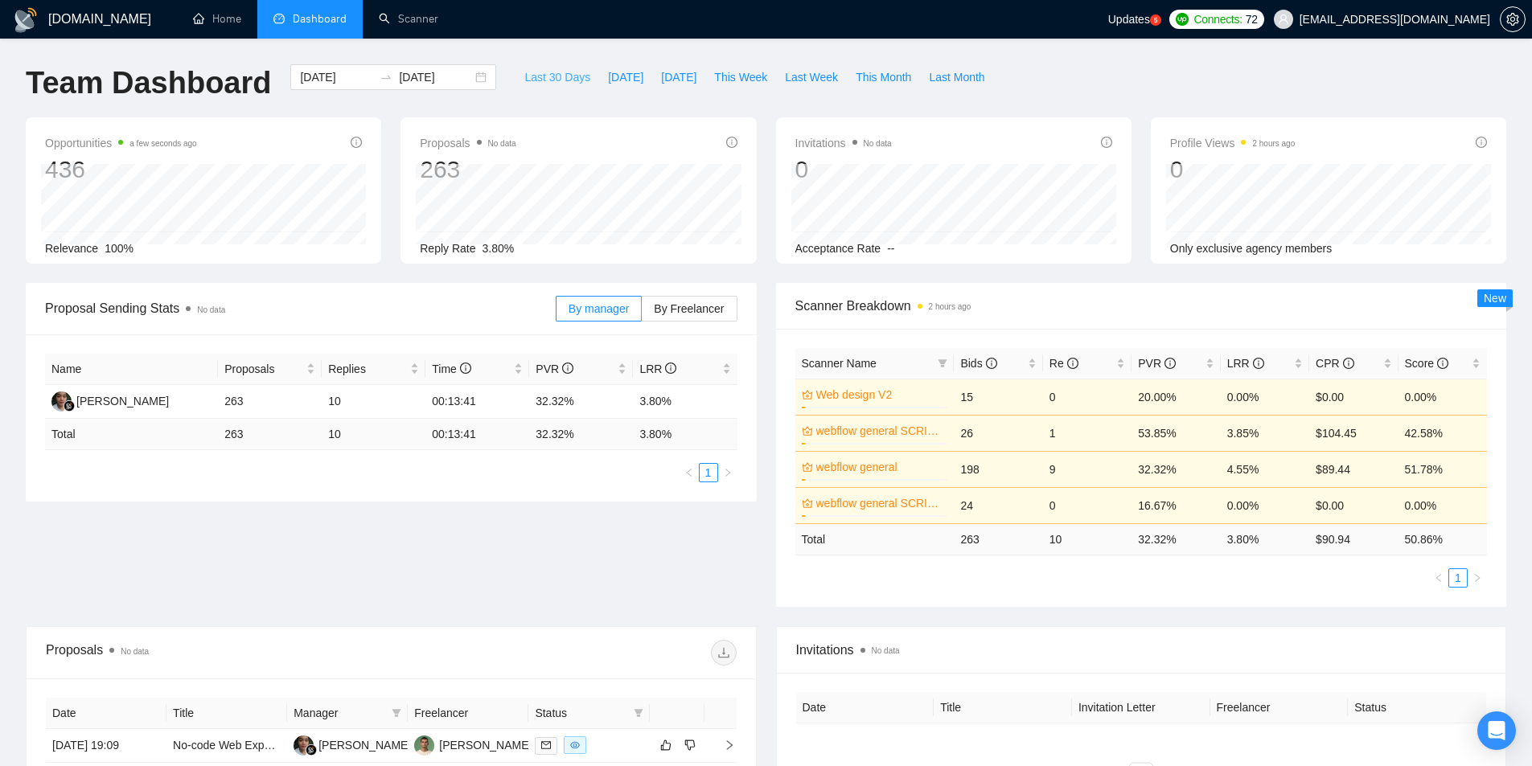
click at [548, 74] on span "Last 30 Days" at bounding box center [557, 77] width 66 height 18
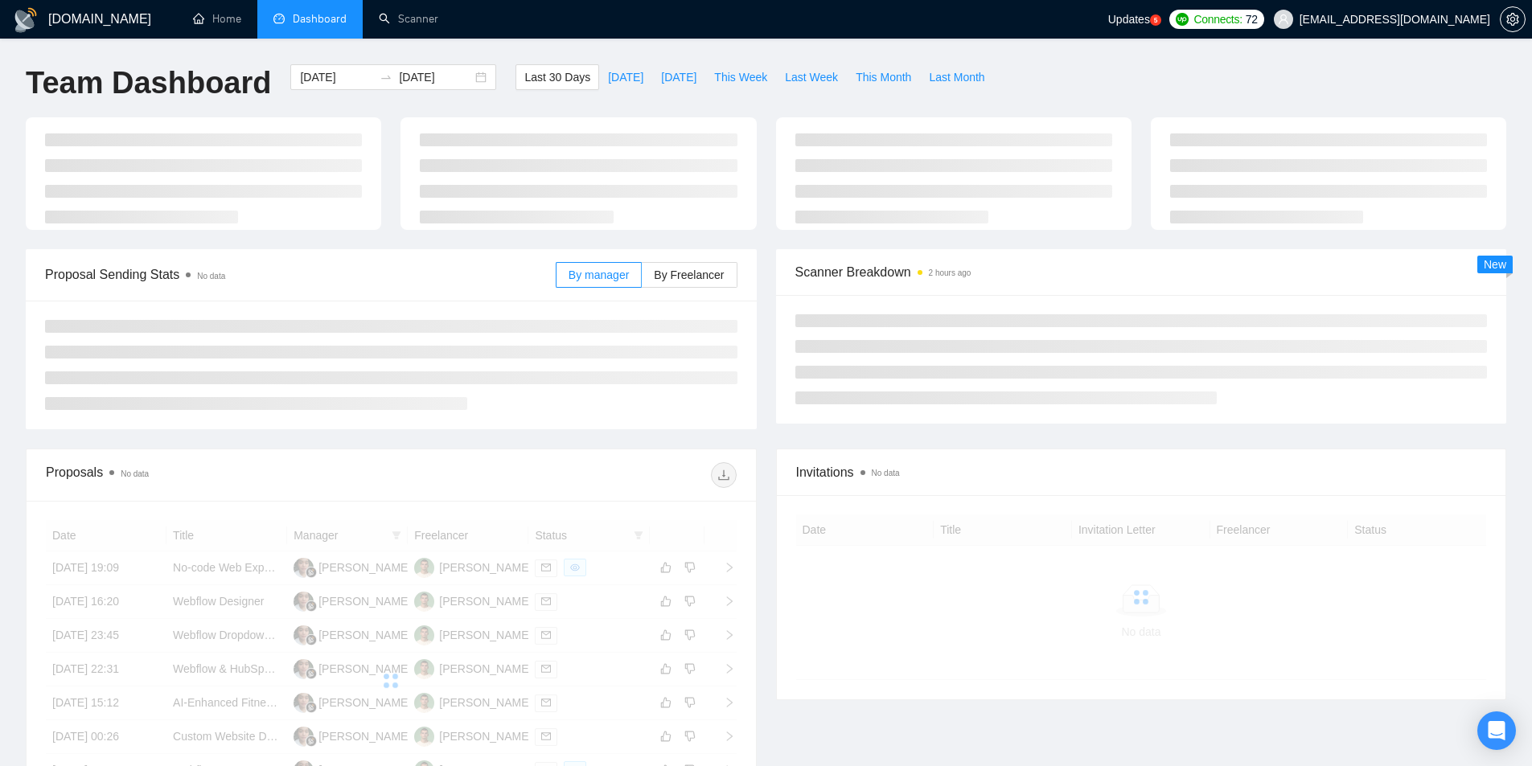
type input "[DATE]"
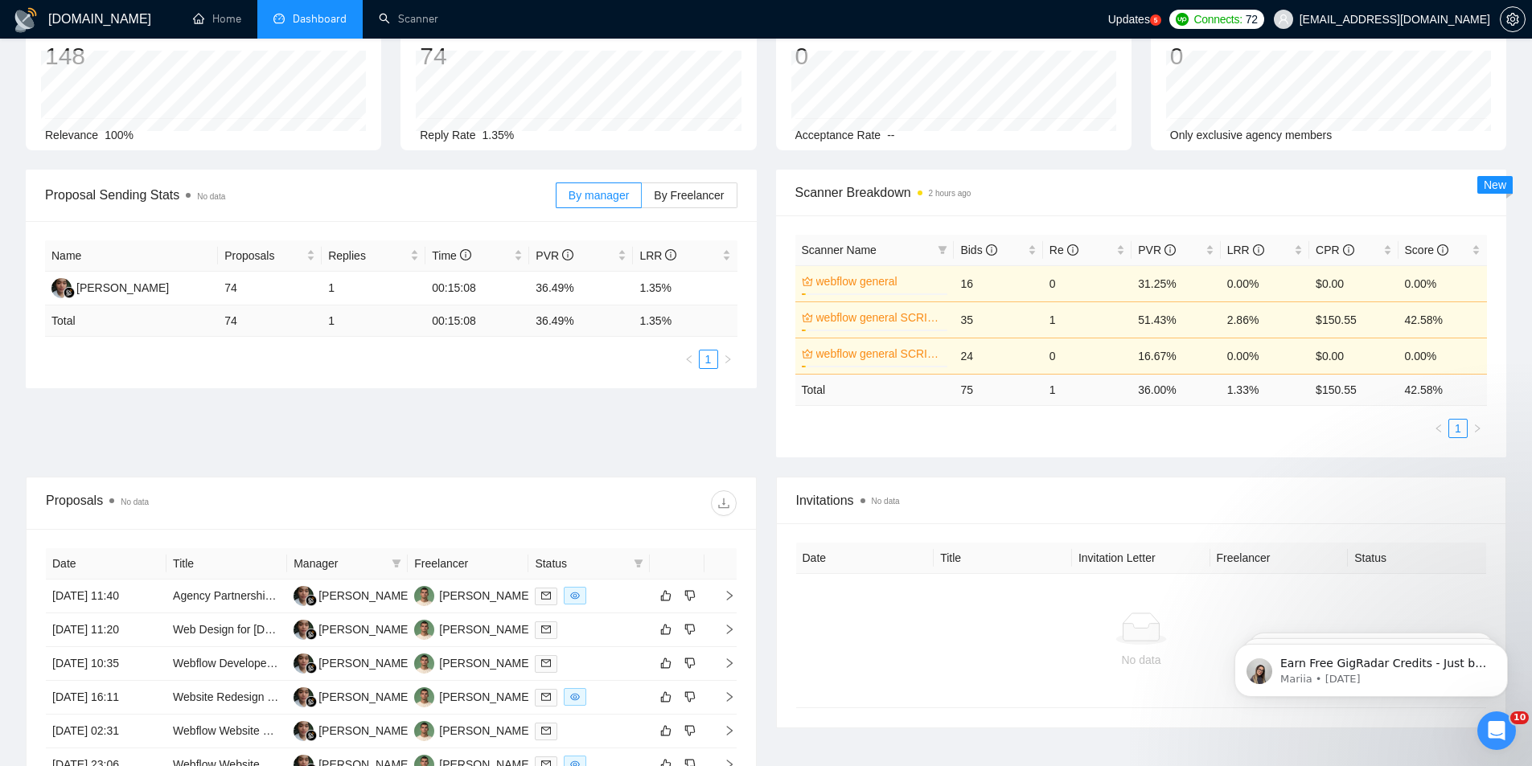
scroll to position [107, 0]
